Goal: Navigation & Orientation: Find specific page/section

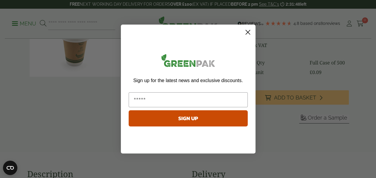
scroll to position [111, 0]
click at [248, 32] on circle "Close dialog" at bounding box center [248, 32] width 10 height 10
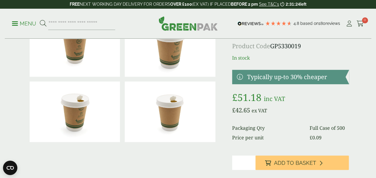
scroll to position [0, 0]
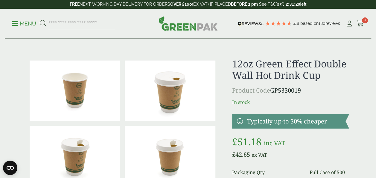
click at [171, 25] on img at bounding box center [187, 23] width 59 height 14
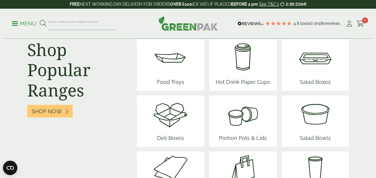
scroll to position [794, 0]
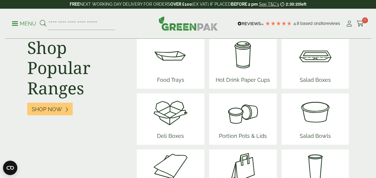
click at [242, 60] on img at bounding box center [242, 55] width 59 height 36
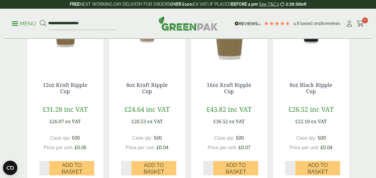
scroll to position [177, 0]
